Goal: Information Seeking & Learning: Learn about a topic

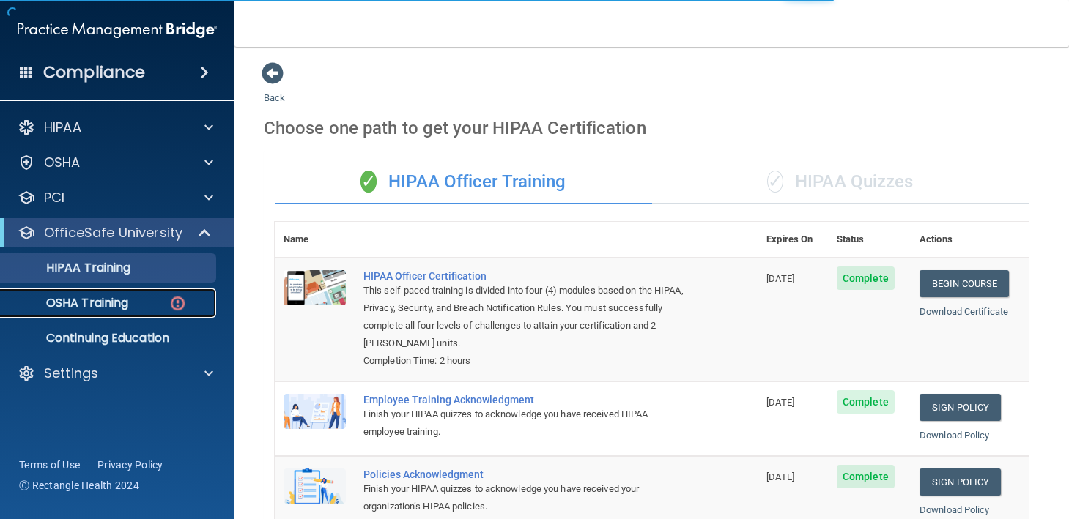
click at [170, 311] on img at bounding box center [178, 304] width 18 height 18
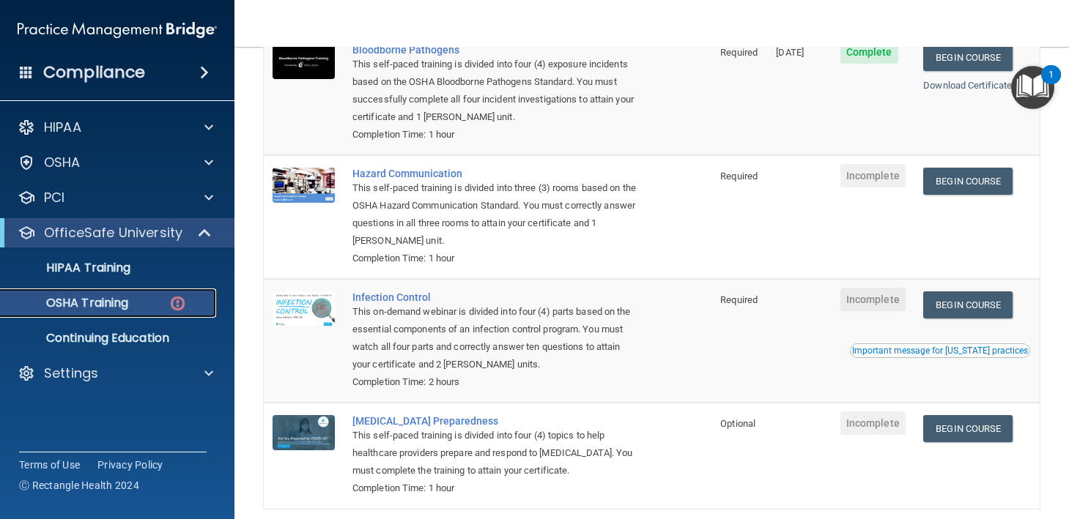
scroll to position [145, 0]
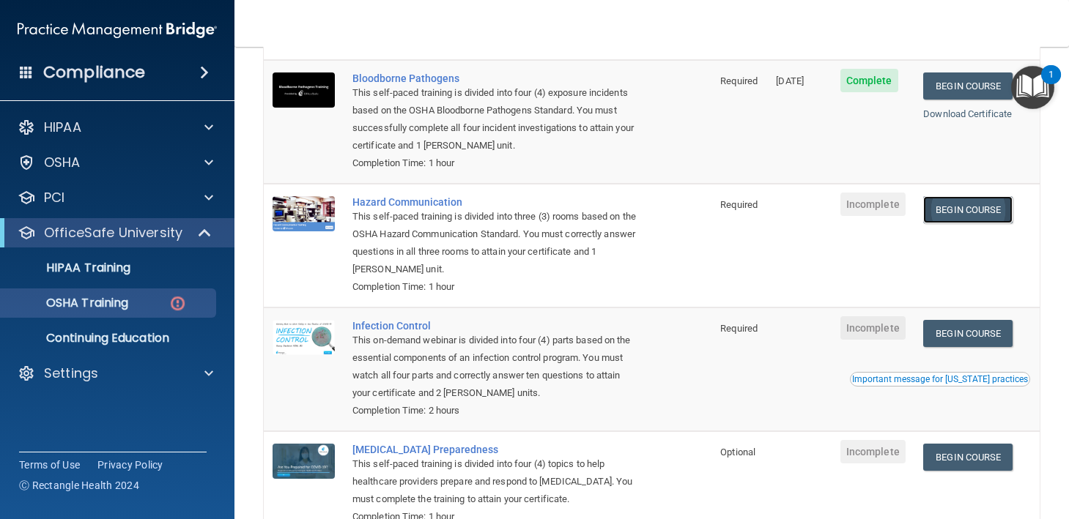
click at [982, 209] on link "Begin Course" at bounding box center [967, 209] width 89 height 27
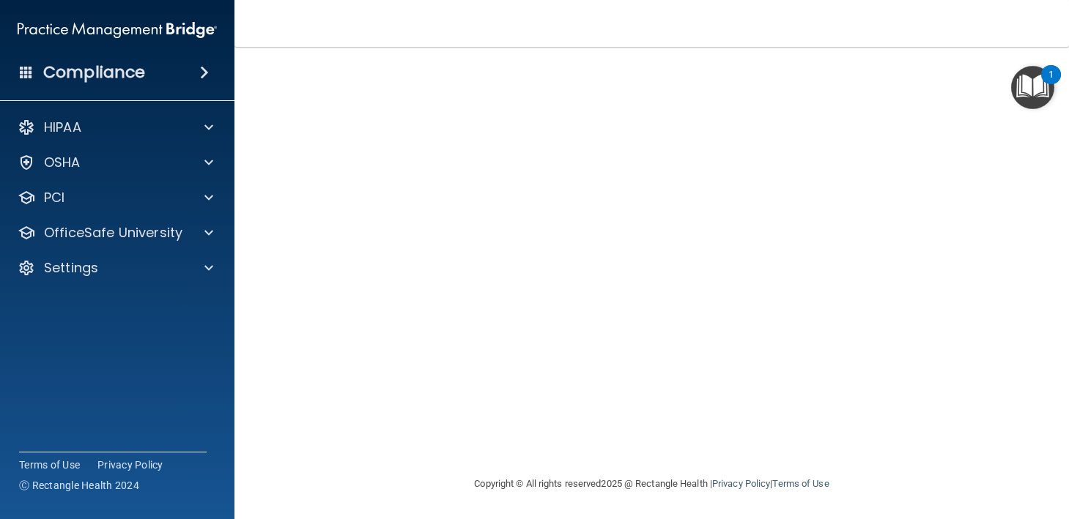
scroll to position [32, 0]
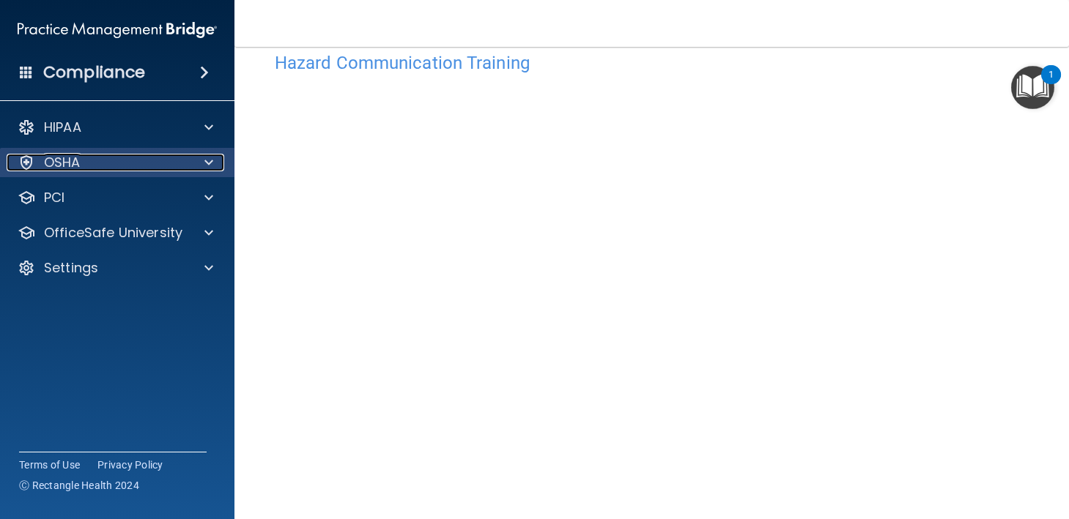
click at [179, 158] on div "OSHA" at bounding box center [98, 163] width 182 height 18
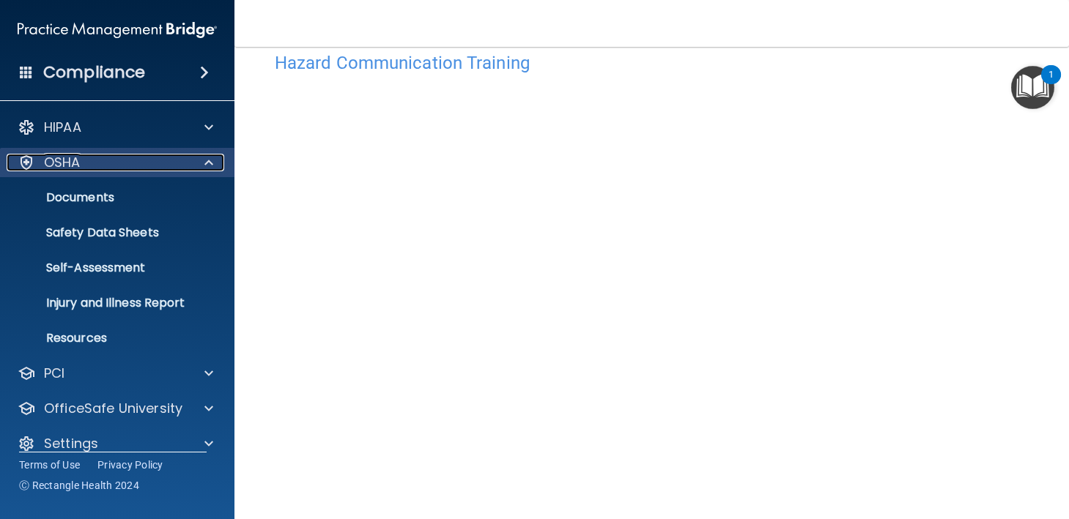
click at [163, 170] on div "OSHA" at bounding box center [98, 163] width 182 height 18
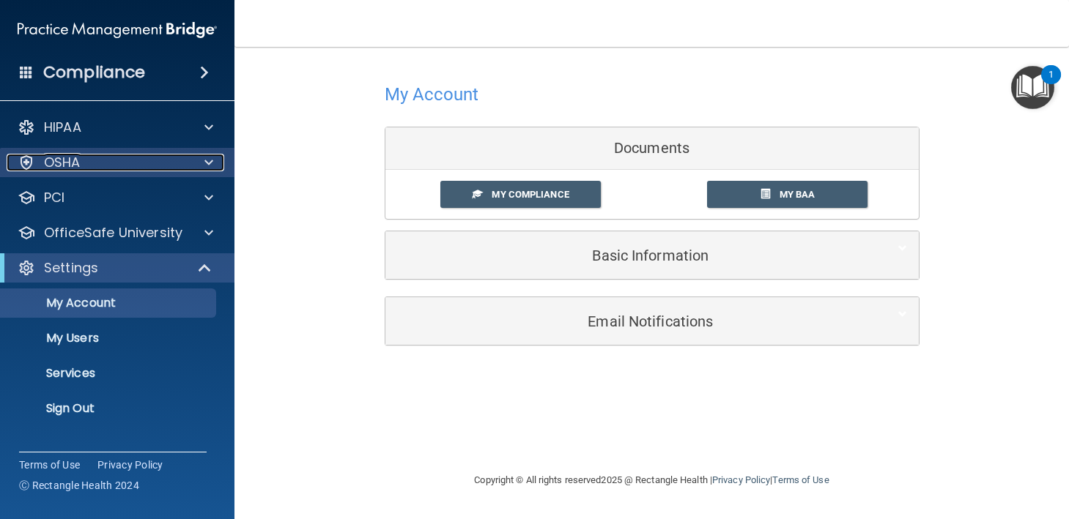
click at [108, 163] on div "OSHA" at bounding box center [98, 163] width 182 height 18
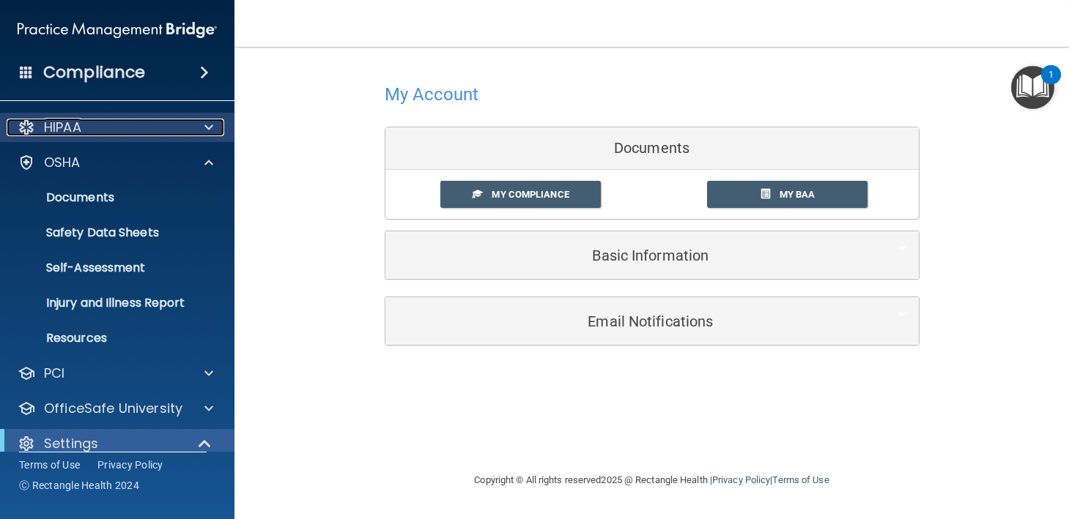
click at [131, 124] on div "HIPAA" at bounding box center [98, 128] width 182 height 18
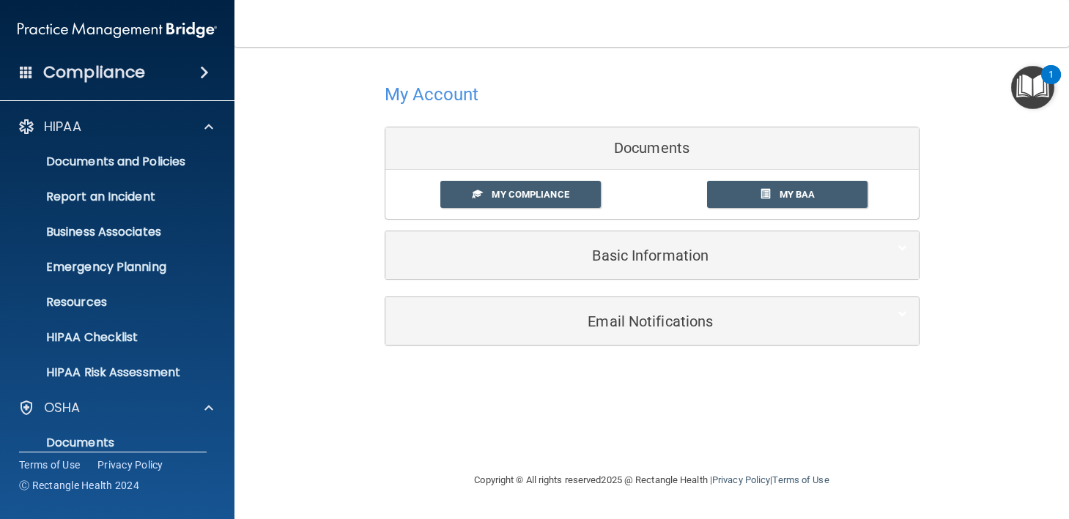
click at [177, 72] on div "Compliance" at bounding box center [117, 72] width 234 height 32
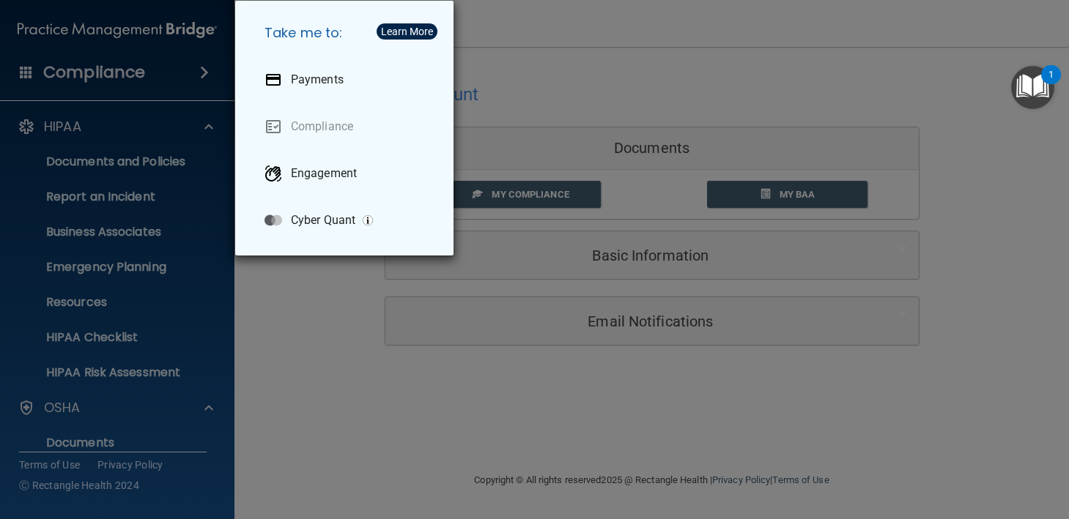
click at [190, 76] on div "Take me to: Payments Compliance Engagement Cyber Quant" at bounding box center [534, 259] width 1069 height 519
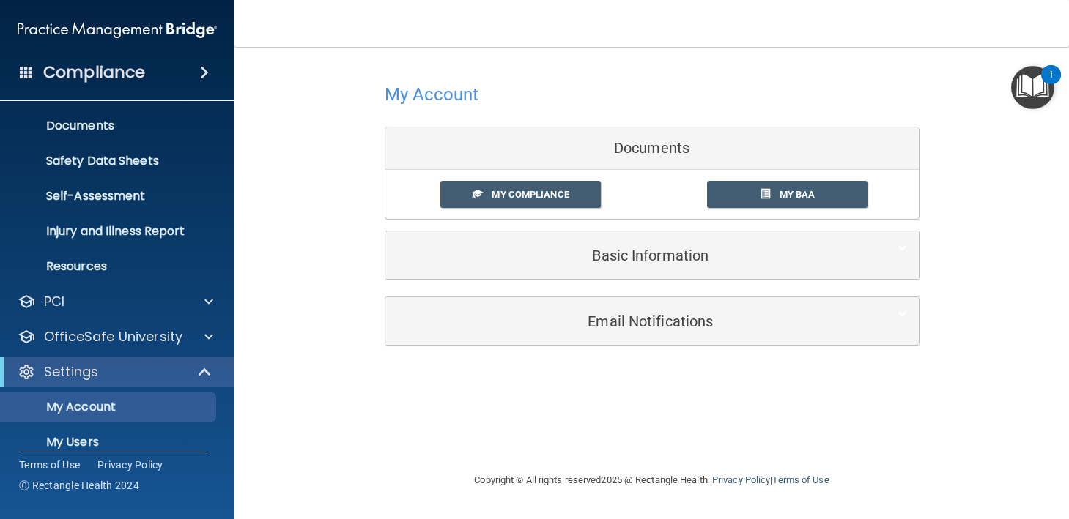
scroll to position [353, 0]
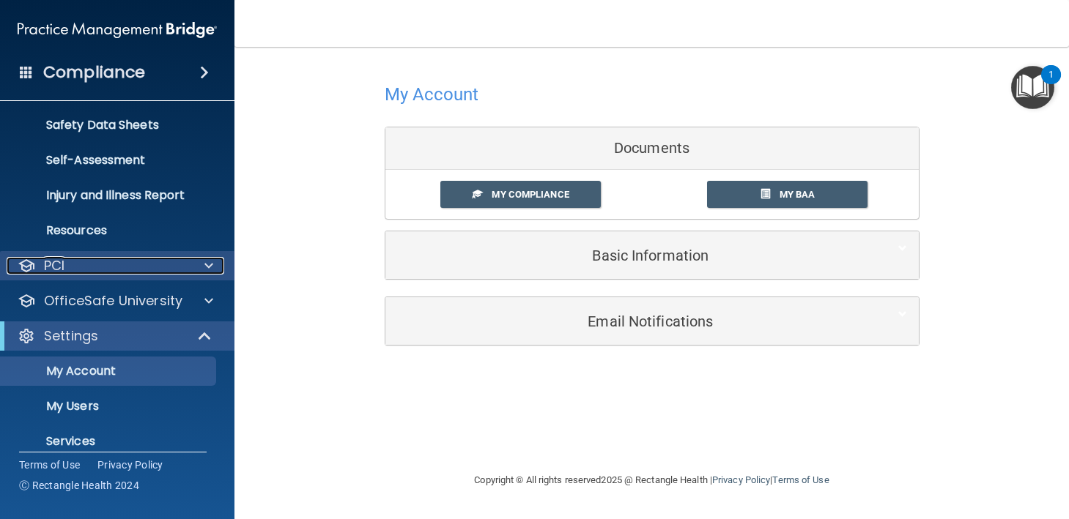
click at [163, 258] on div "PCI" at bounding box center [98, 266] width 182 height 18
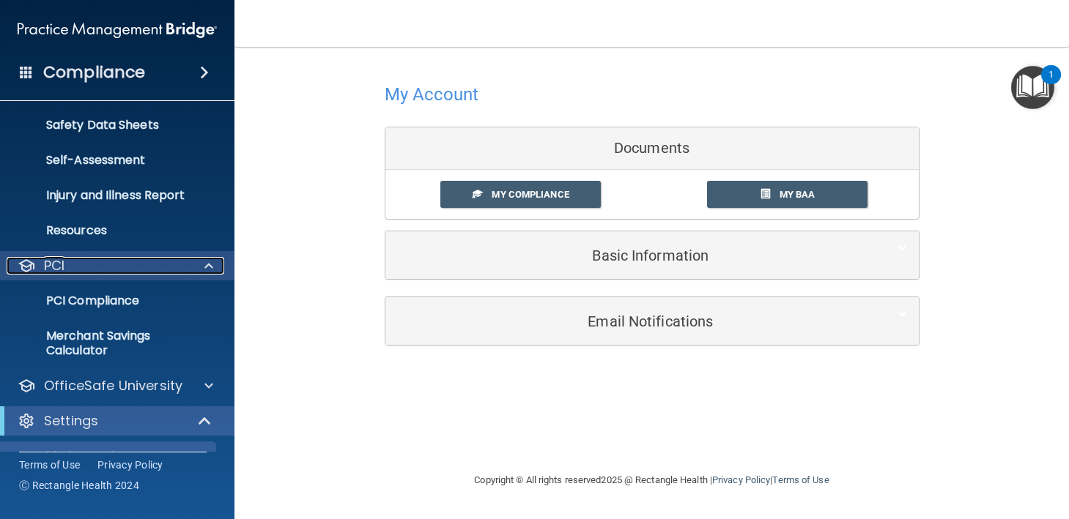
click at [163, 262] on div "PCI" at bounding box center [98, 266] width 182 height 18
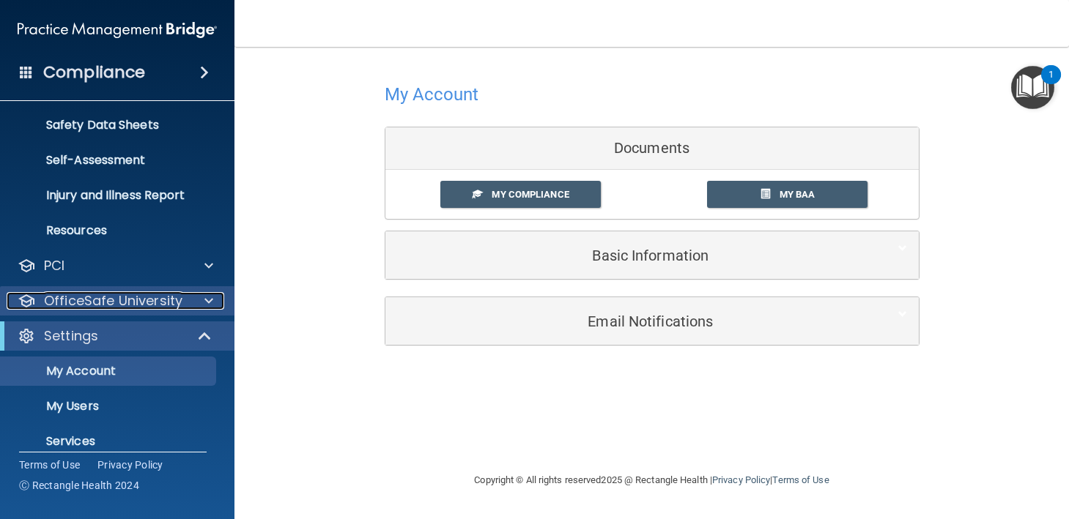
click at [168, 299] on p "OfficeSafe University" at bounding box center [113, 301] width 138 height 18
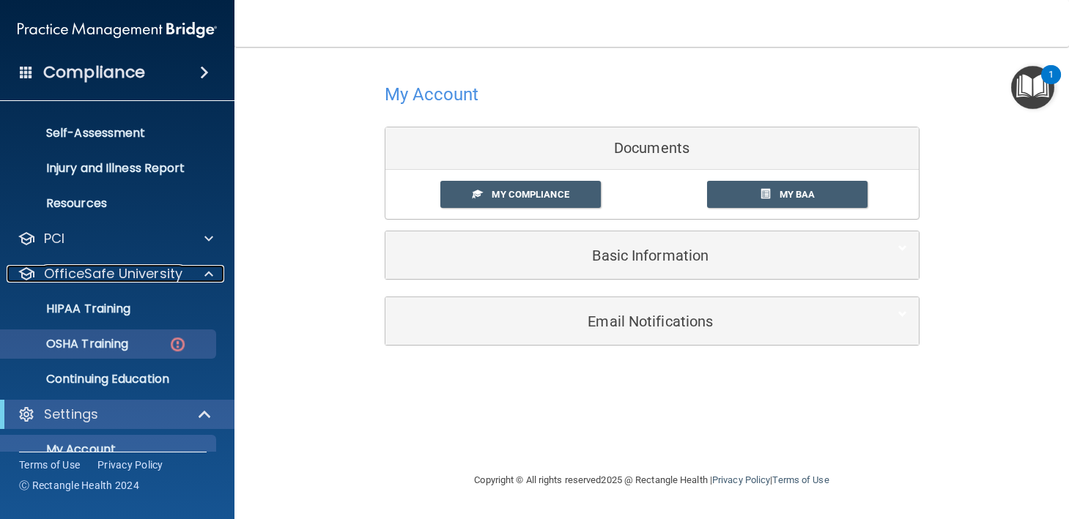
scroll to position [382, 0]
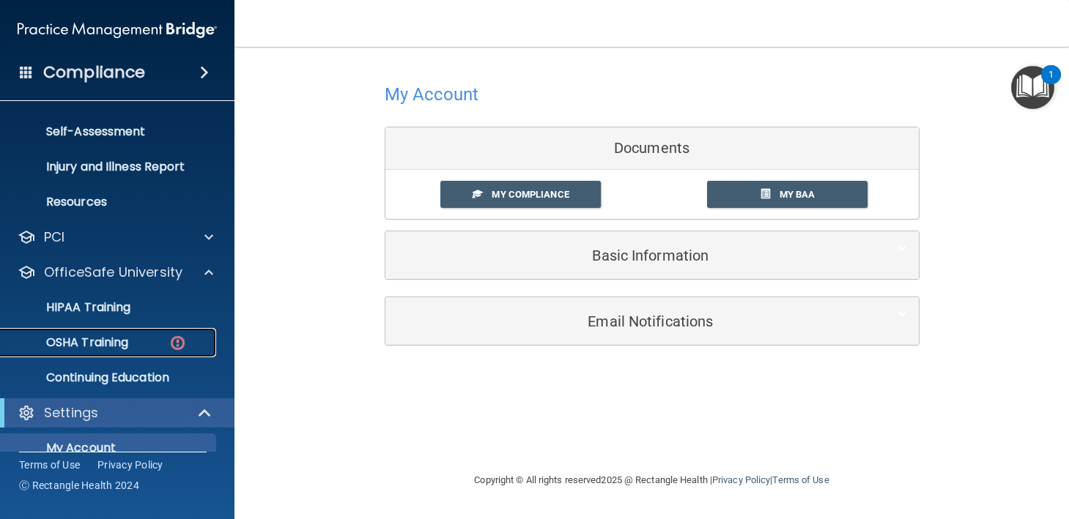
click at [138, 338] on div "OSHA Training" at bounding box center [110, 343] width 200 height 15
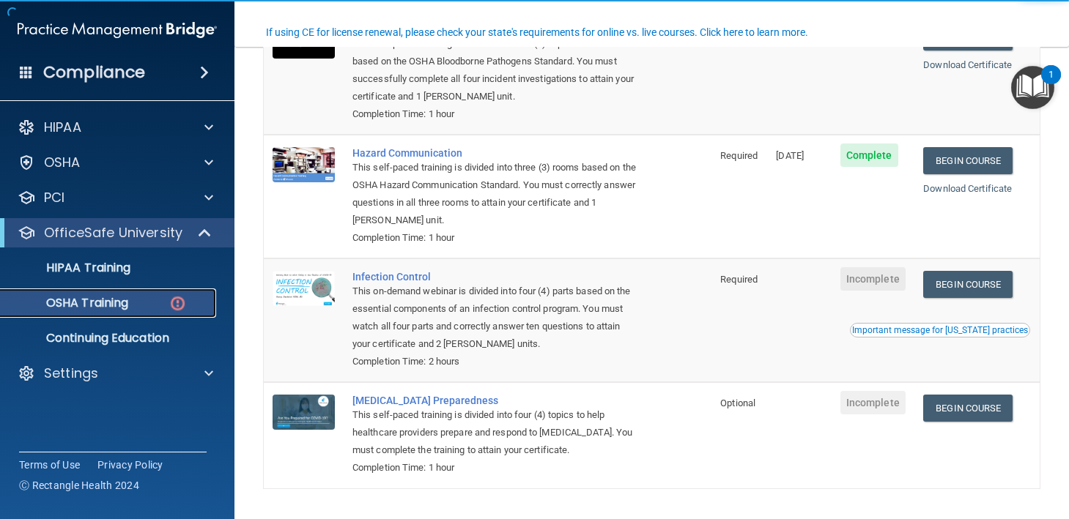
scroll to position [211, 0]
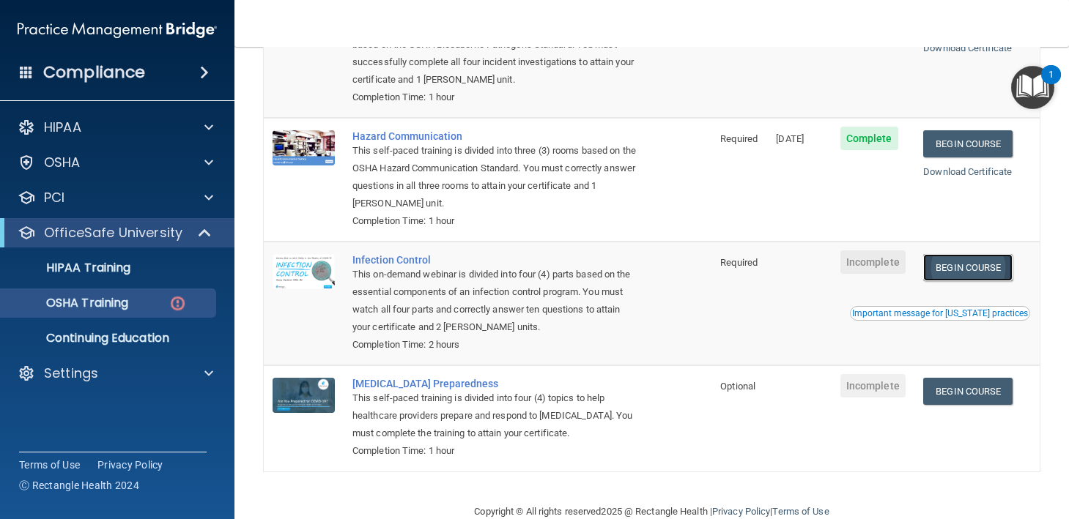
click at [998, 270] on link "Begin Course" at bounding box center [967, 267] width 89 height 27
click at [141, 299] on div "OSHA Training" at bounding box center [110, 303] width 200 height 15
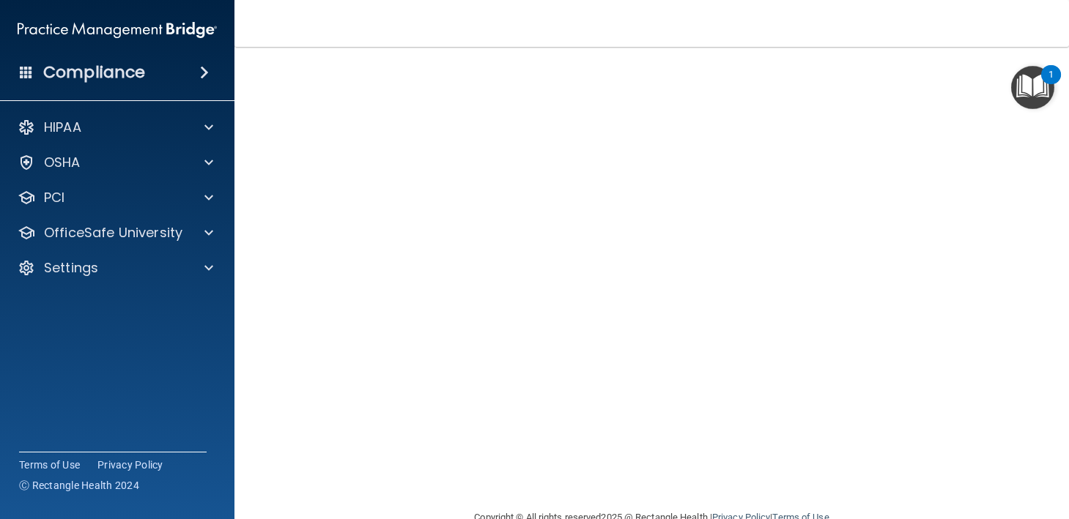
scroll to position [70, 0]
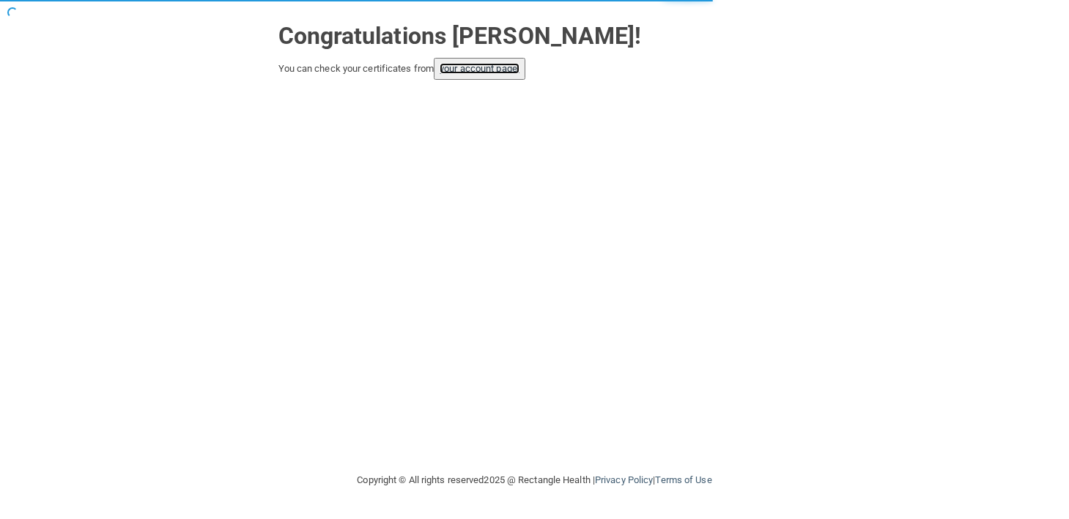
click at [506, 65] on link "your account page!" at bounding box center [480, 68] width 80 height 11
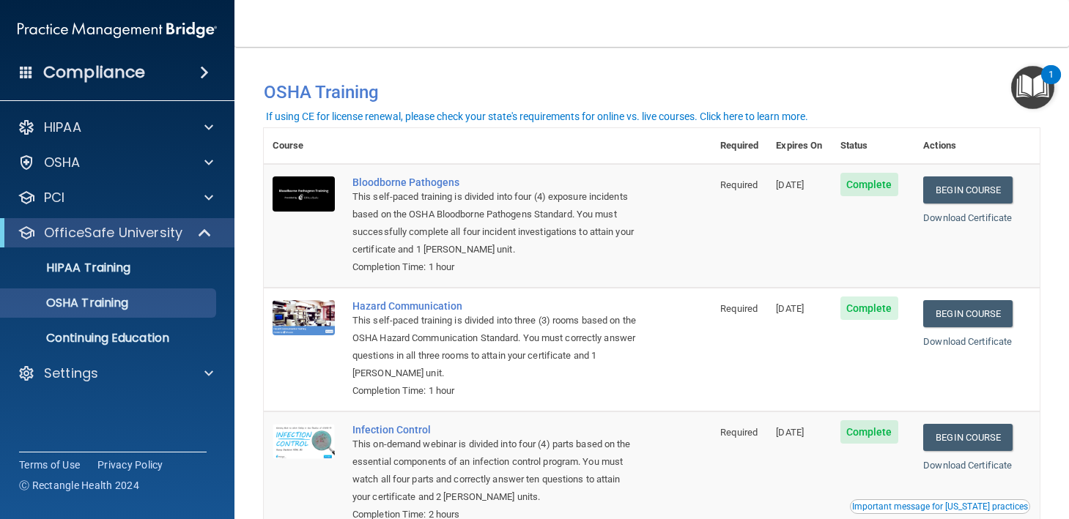
click at [201, 75] on span at bounding box center [204, 73] width 9 height 18
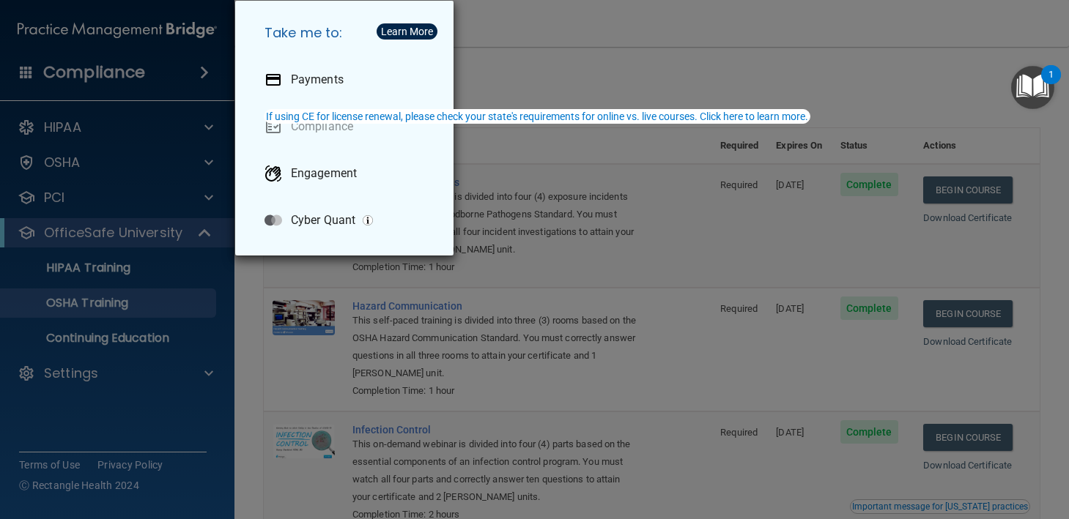
click at [161, 374] on div "Take me to: Payments Compliance Engagement Cyber Quant" at bounding box center [534, 259] width 1069 height 519
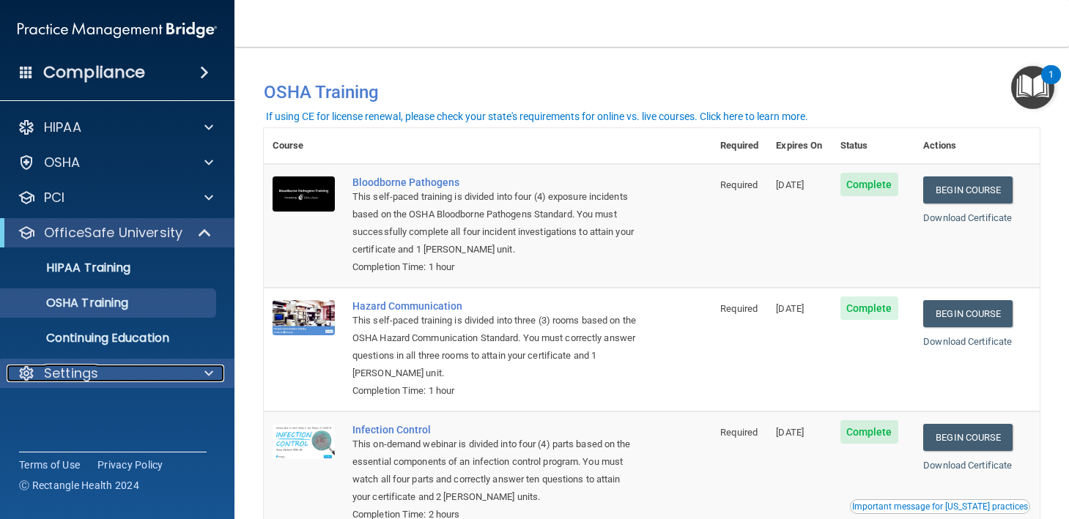
click at [179, 377] on div "Settings" at bounding box center [98, 374] width 182 height 18
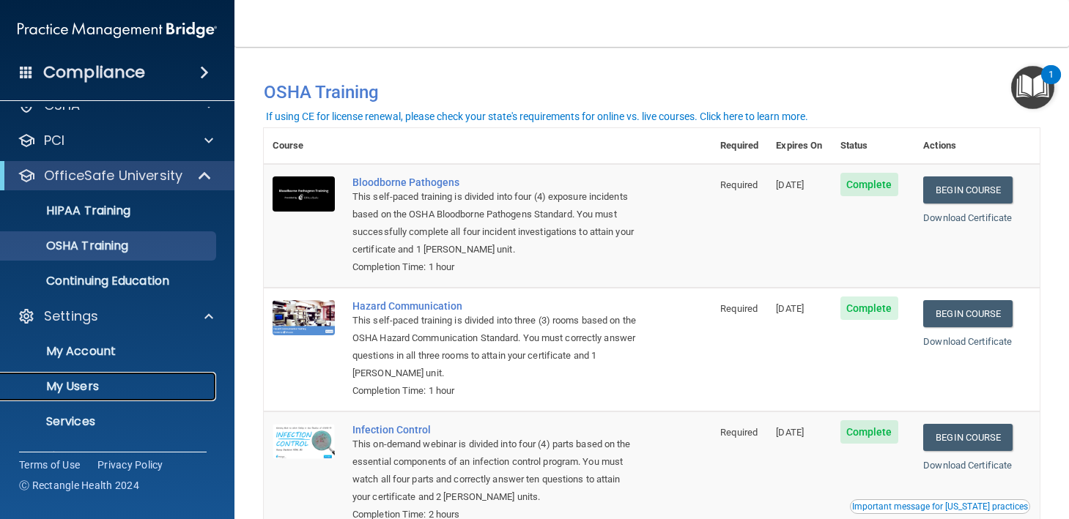
click at [112, 380] on p "My Users" at bounding box center [110, 387] width 200 height 15
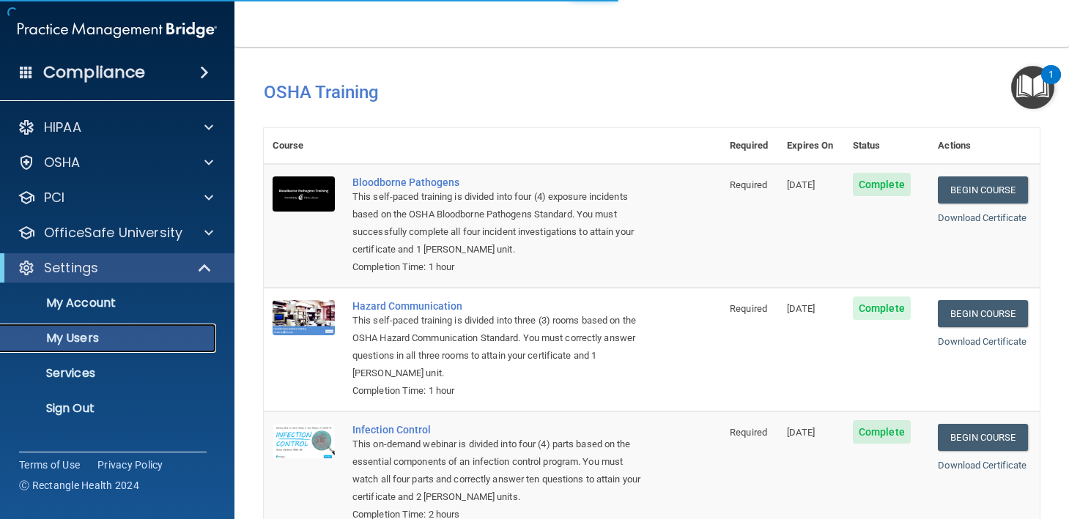
select select "20"
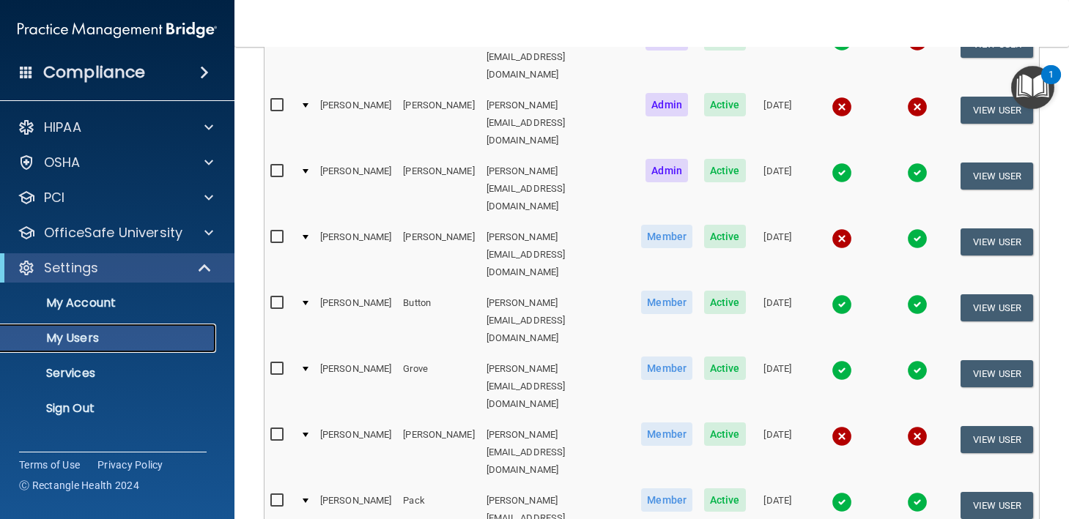
scroll to position [309, 0]
